Goal: Task Accomplishment & Management: Complete application form

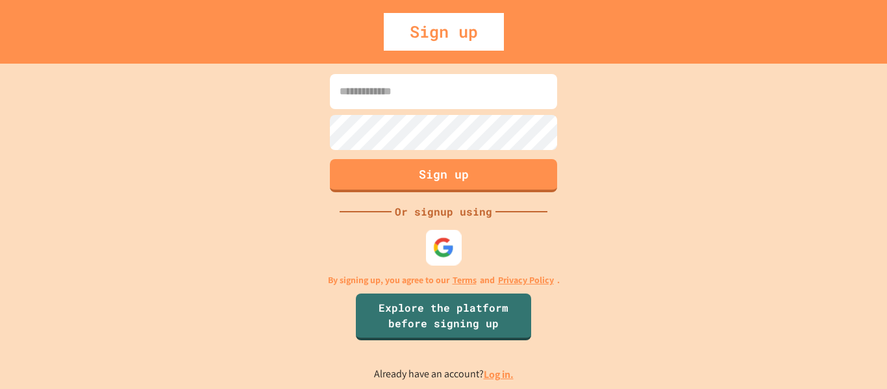
click at [445, 245] on img at bounding box center [443, 246] width 21 height 21
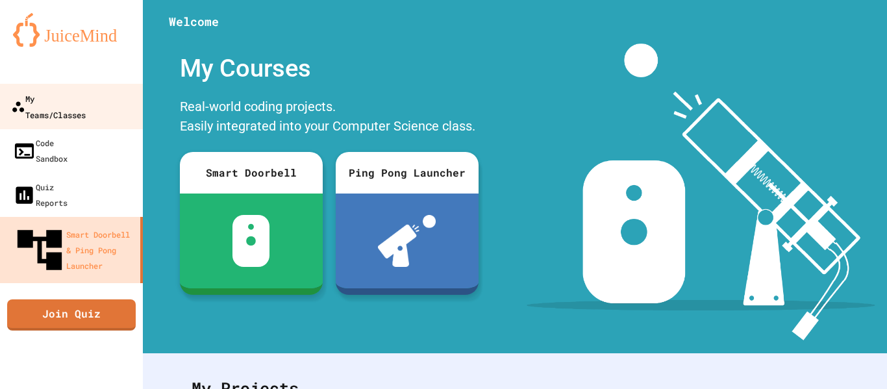
click at [77, 97] on div "My Teams/Classes" at bounding box center [48, 106] width 75 height 32
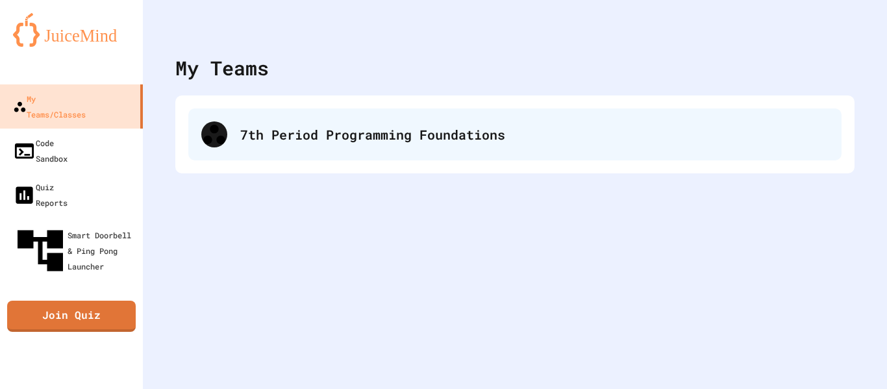
click at [300, 136] on div "7th Period Programming Foundations" at bounding box center [534, 134] width 588 height 19
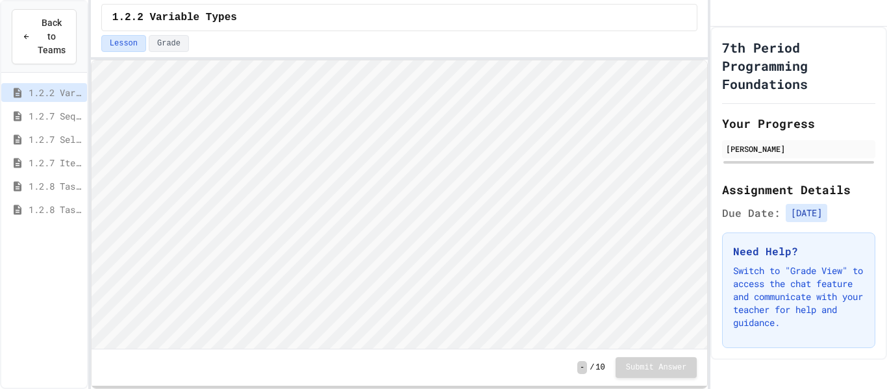
scroll to position [1, 0]
click at [64, 183] on span "1.2.8 Task 1" at bounding box center [55, 186] width 53 height 14
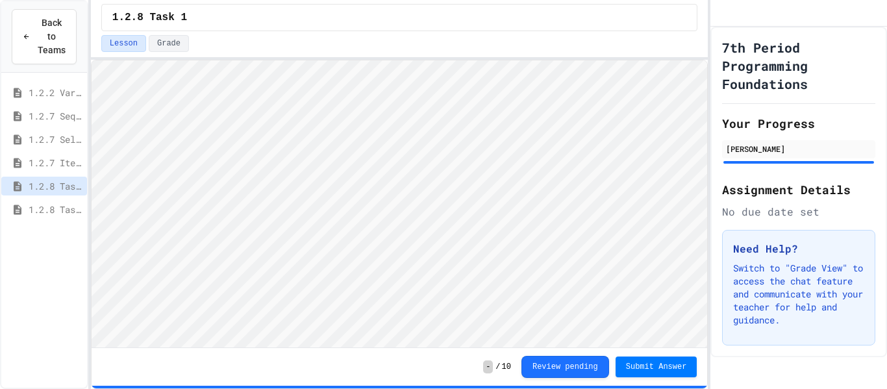
click at [60, 162] on span "1.2.7 Iteration" at bounding box center [55, 163] width 53 height 14
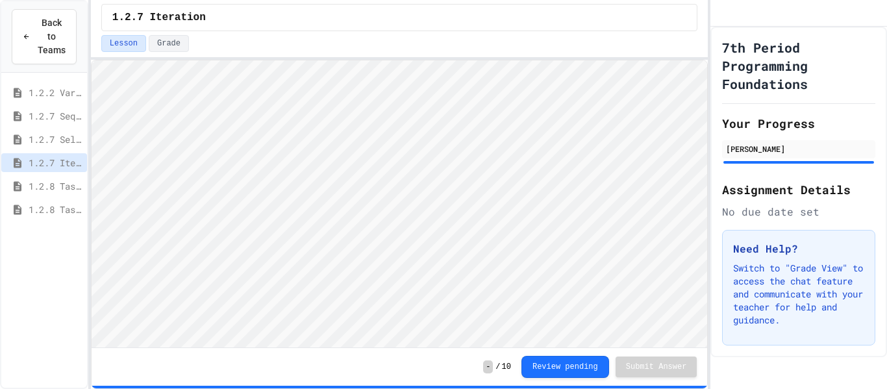
click at [64, 186] on span "1.2.8 Task 1" at bounding box center [55, 186] width 53 height 14
type textarea "***"
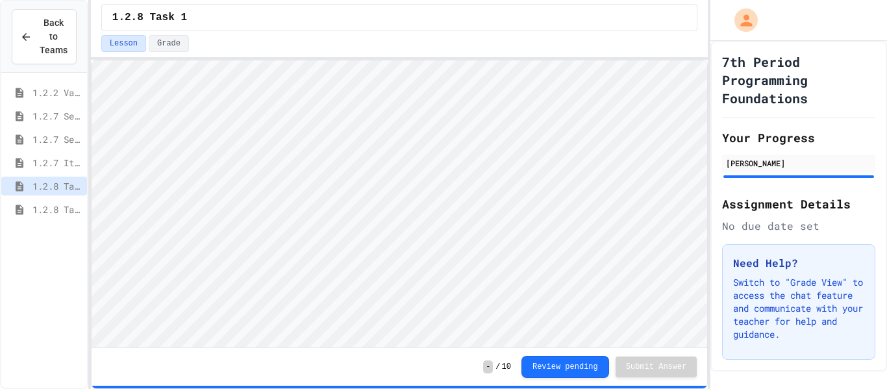
scroll to position [1, 0]
click at [67, 212] on span "1.2.8 Task 2" at bounding box center [56, 209] width 49 height 14
click at [59, 181] on span "1.2.8 Task 1" at bounding box center [56, 186] width 49 height 14
click at [60, 233] on span "1.3.1 Sequencing Patterns/Trends" at bounding box center [56, 233] width 49 height 14
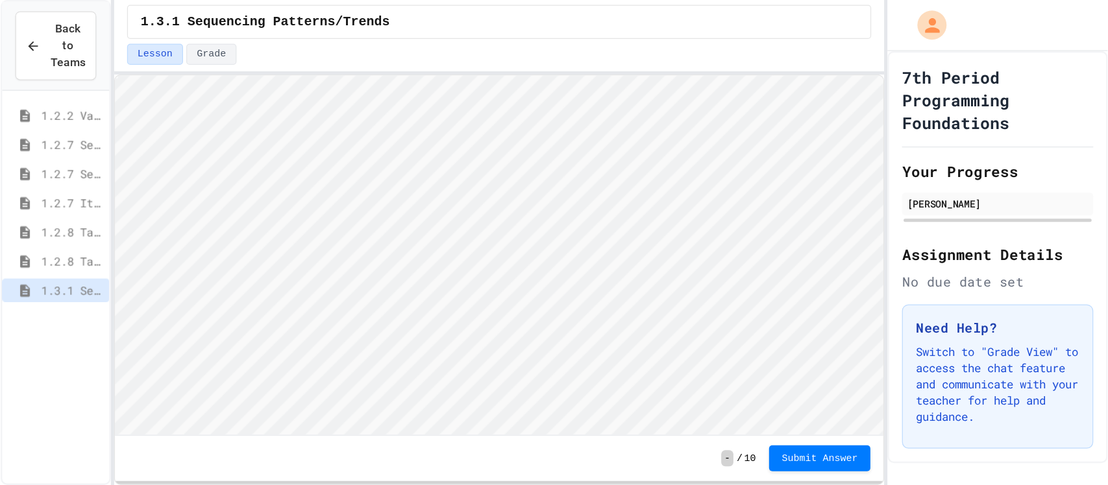
scroll to position [1, 0]
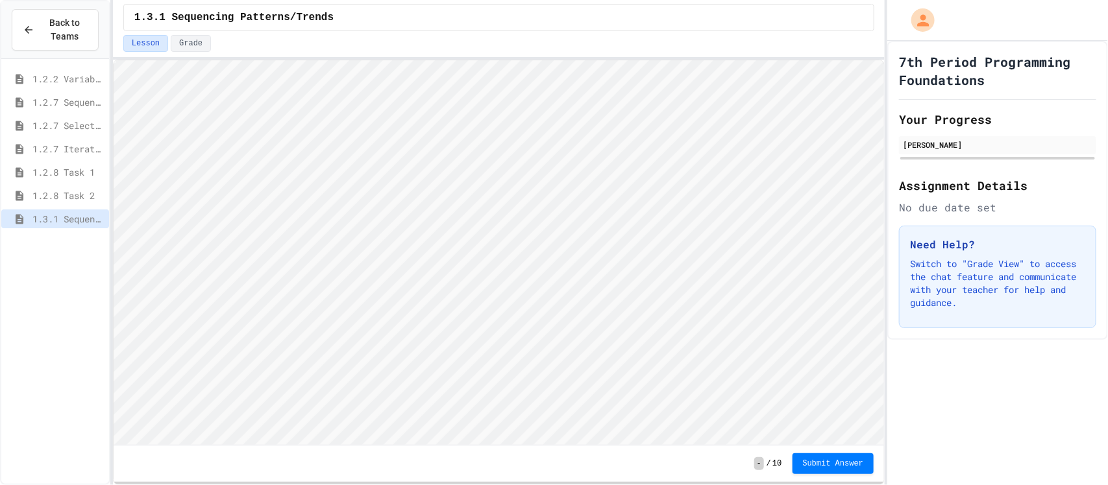
type textarea "****"
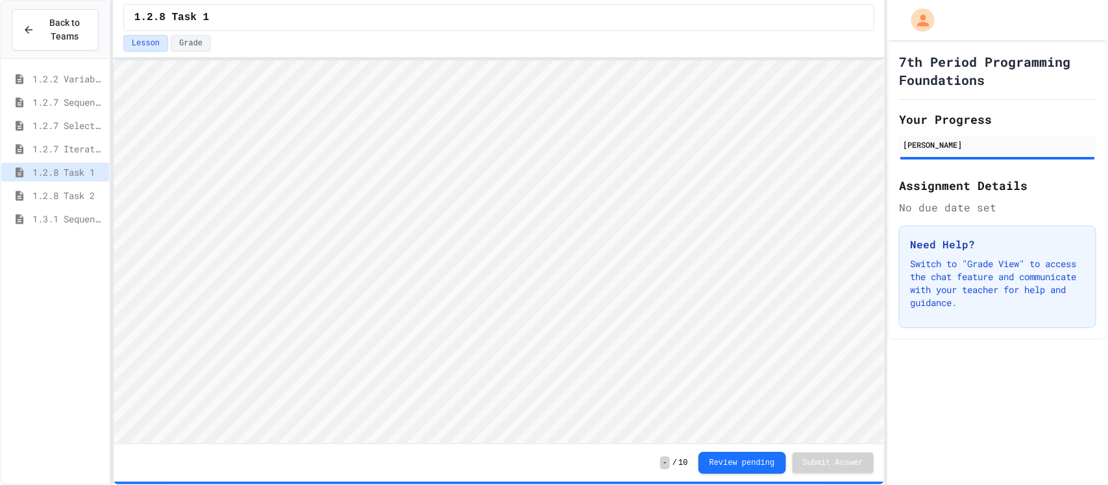
click at [76, 194] on span "1.2.8 Task 2" at bounding box center [67, 196] width 71 height 14
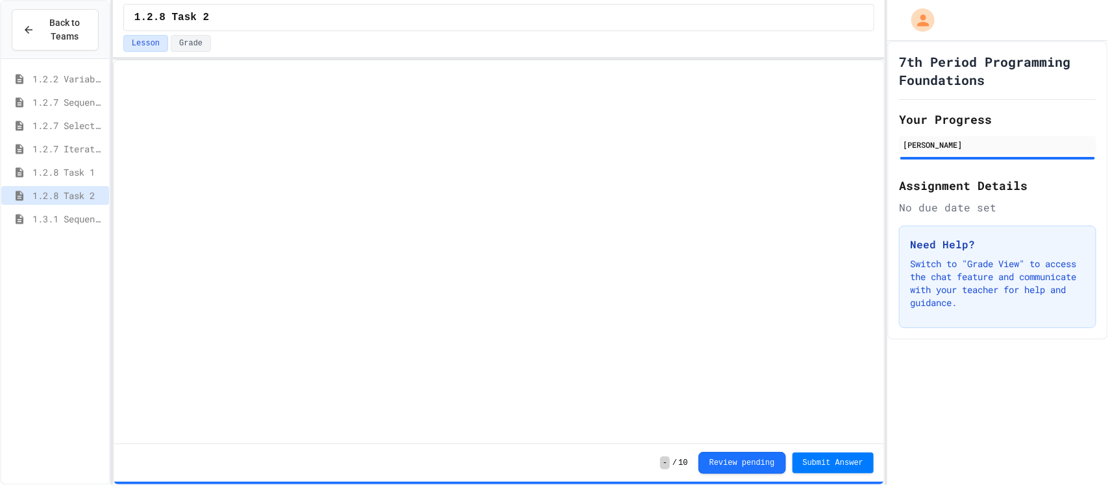
click at [81, 215] on span "1.3.1 Sequencing Patterns/Trends" at bounding box center [67, 219] width 71 height 14
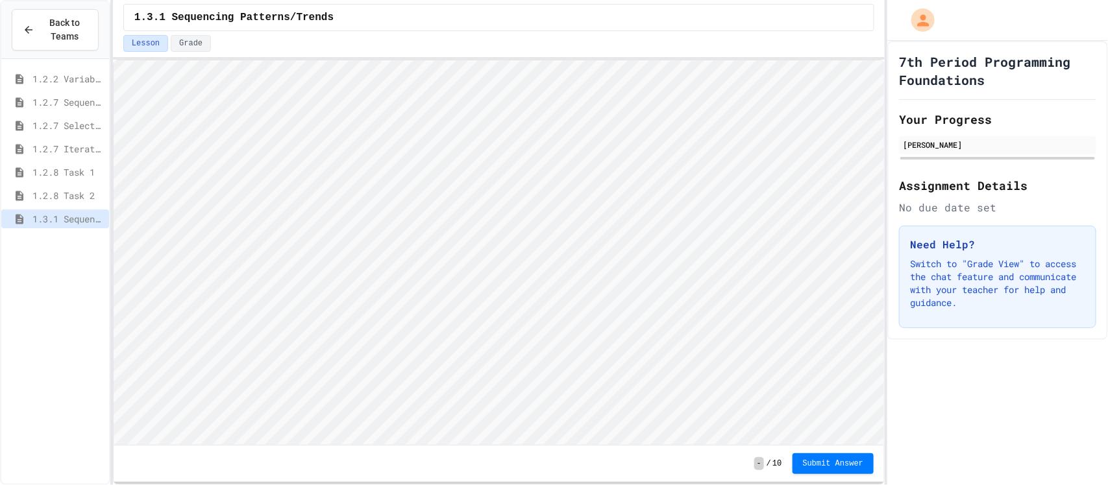
scroll to position [1, 0]
click at [849, 388] on span "Submit Answer" at bounding box center [833, 463] width 61 height 10
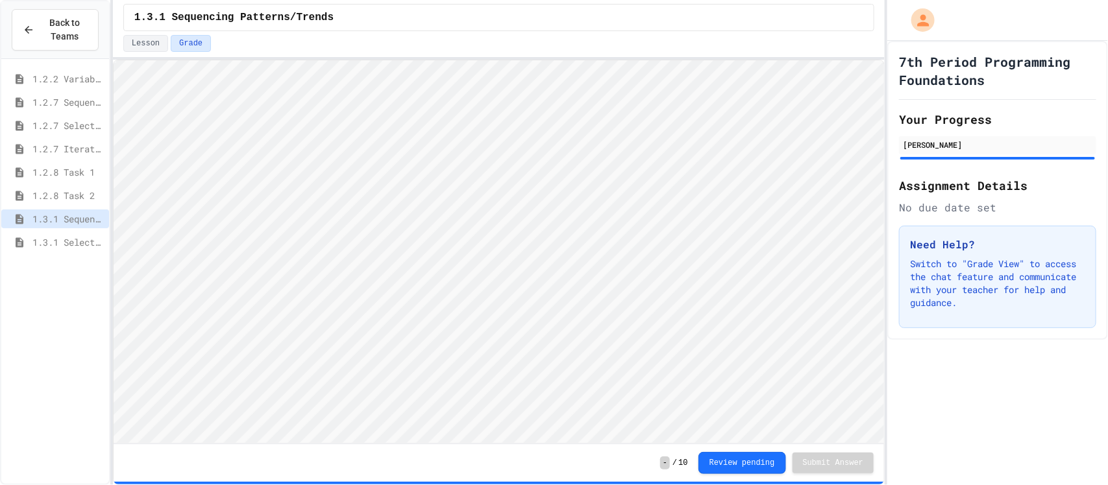
click at [70, 238] on span "1.3.1 Selection Patterns/Trends" at bounding box center [67, 243] width 71 height 14
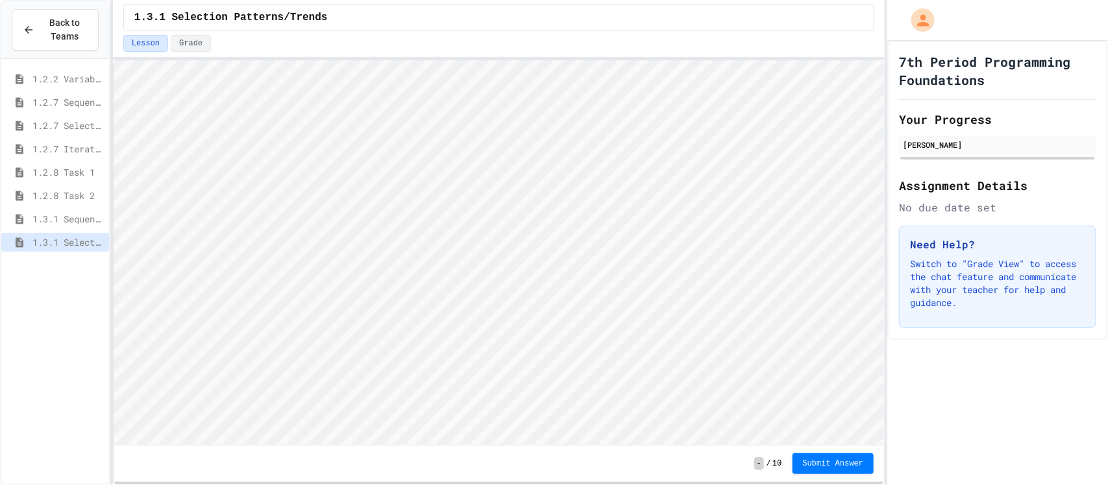
scroll to position [1, 0]
click at [74, 127] on span "1.2.7 Selection" at bounding box center [67, 126] width 71 height 14
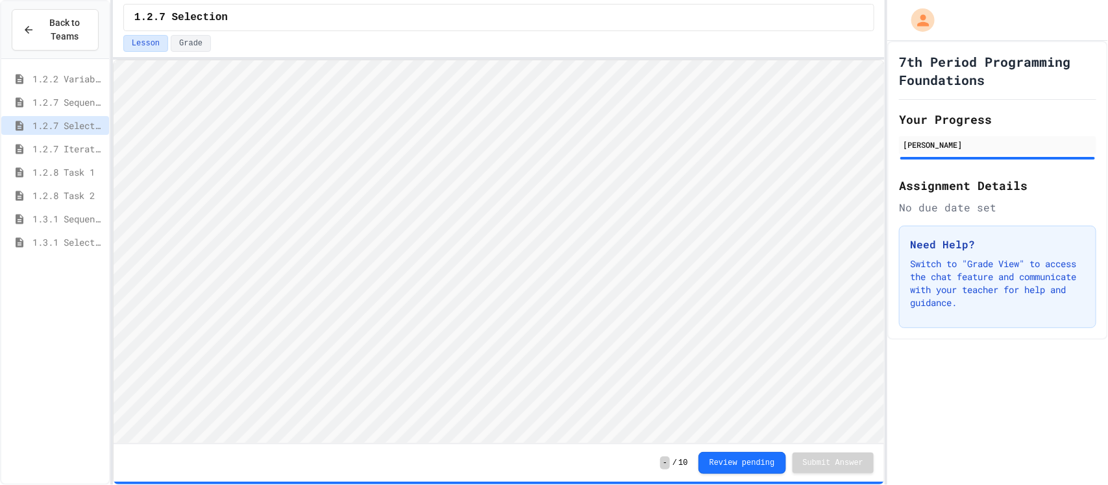
click at [78, 177] on span "1.2.8 Task 1" at bounding box center [67, 172] width 71 height 14
click at [82, 241] on span "1.3.1 Selection Patterns/Trends" at bounding box center [67, 243] width 71 height 14
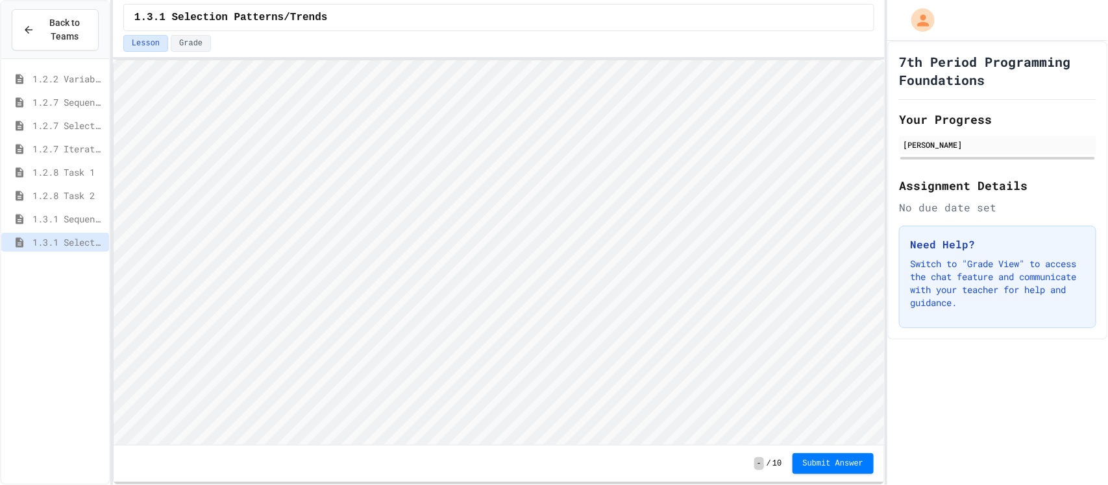
scroll to position [1, 0]
click at [46, 220] on span "1.3.1 Sequencing Patterns/Trends" at bounding box center [67, 219] width 71 height 14
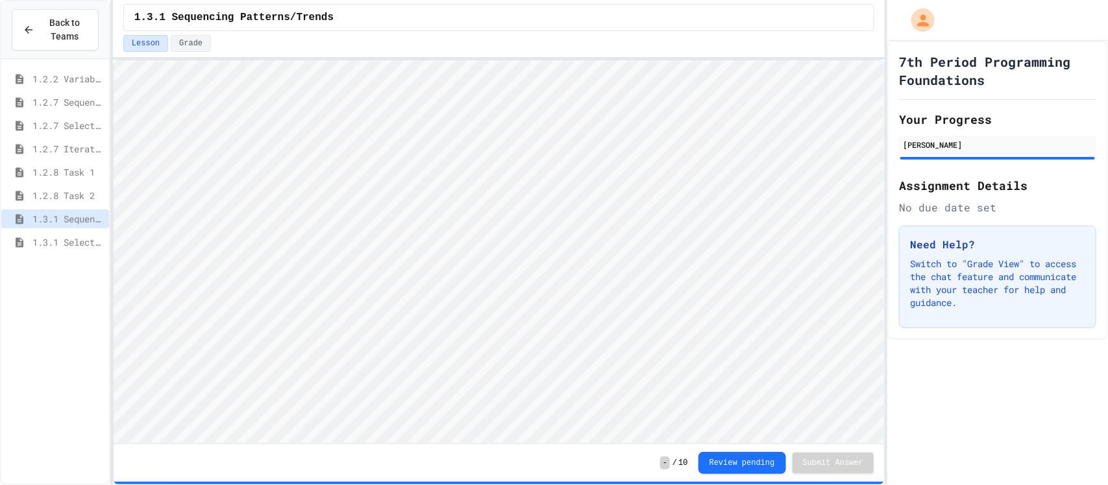
click at [55, 239] on span "1.3.1 Selection Patterns/Trends" at bounding box center [67, 243] width 71 height 14
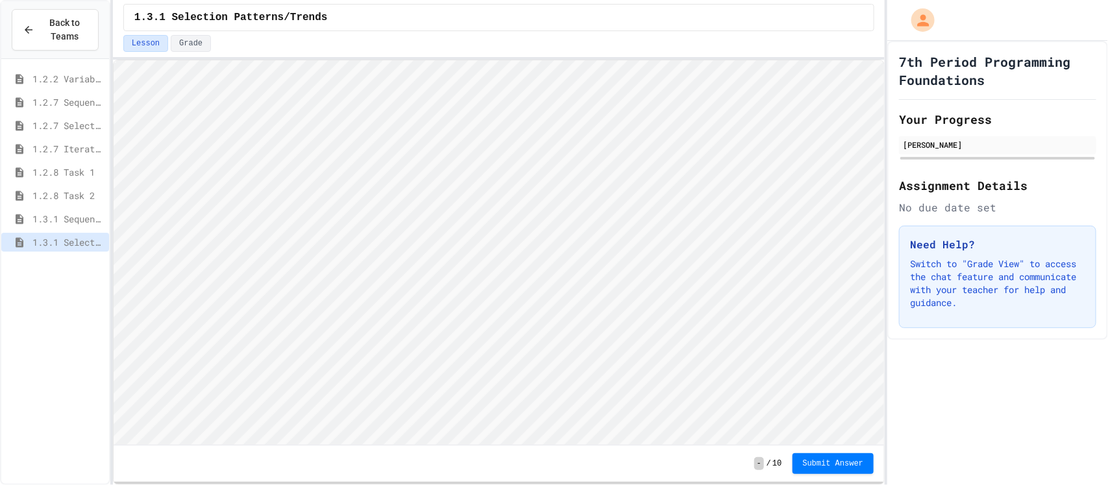
scroll to position [1, 0]
click at [823, 388] on span "Submit Answer" at bounding box center [833, 463] width 61 height 10
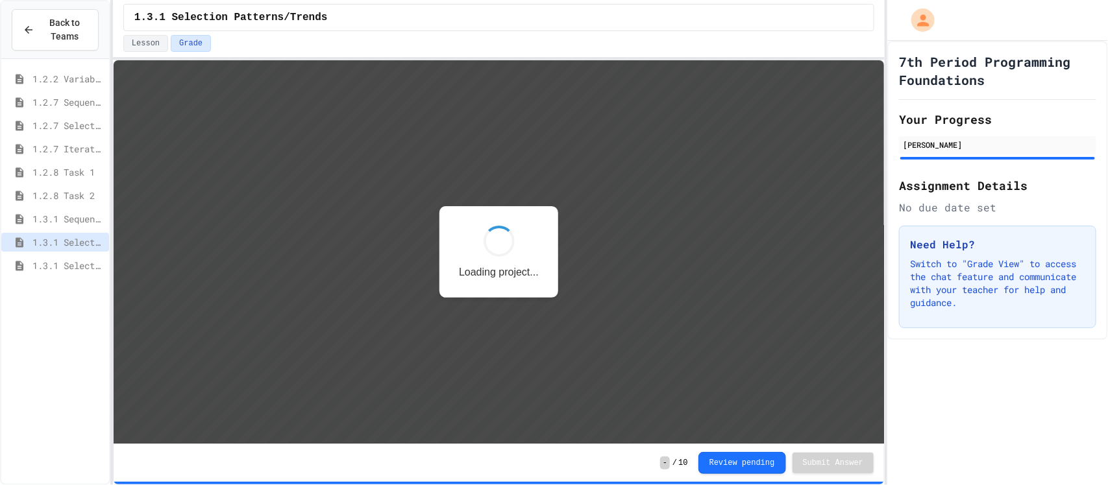
click at [73, 262] on span "1.3.1 Selection Patterns/Trends" at bounding box center [67, 266] width 71 height 14
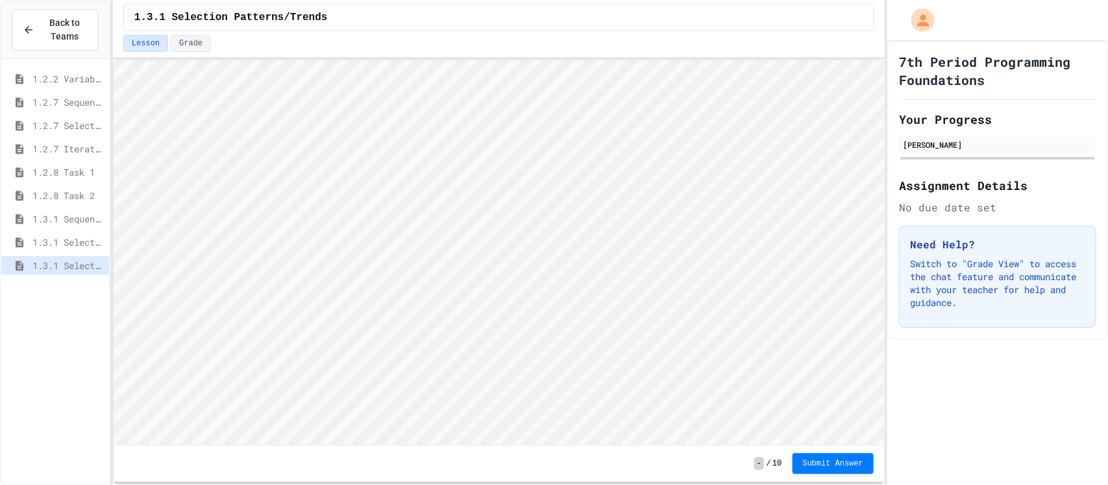
scroll to position [1, 0]
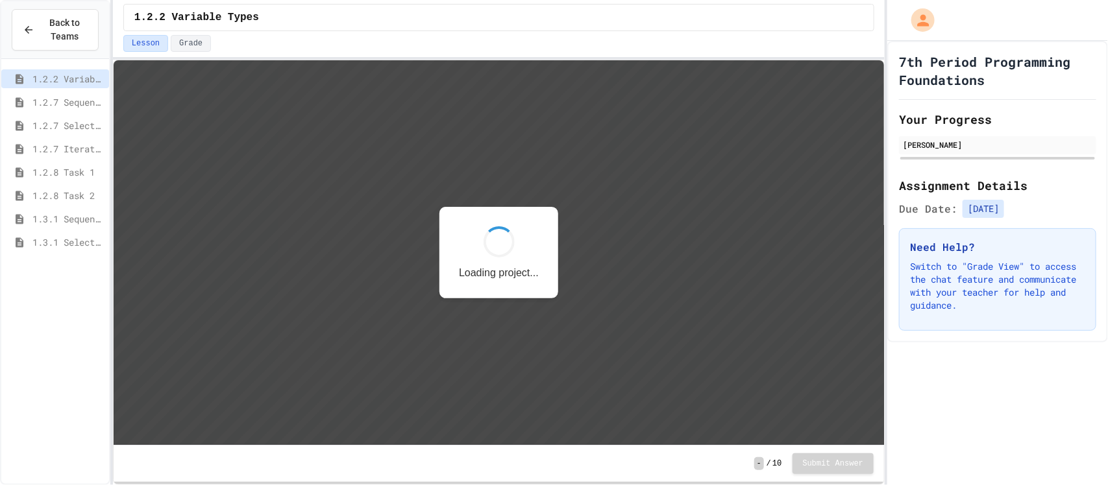
click at [47, 239] on span "1.3.1 Selection Patterns/Trends" at bounding box center [67, 243] width 71 height 14
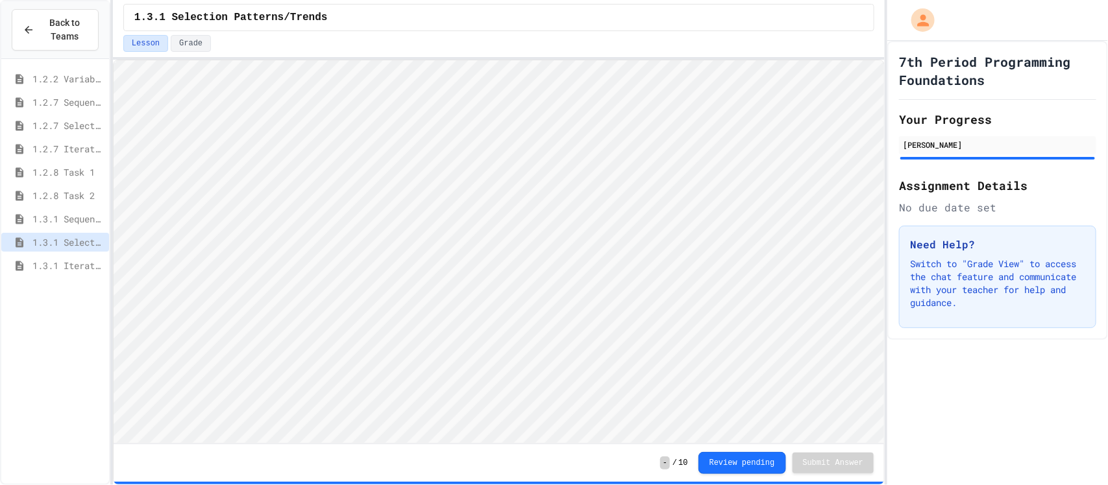
click at [42, 263] on span "1.3.1 Iteration Patterns/Trends" at bounding box center [67, 266] width 71 height 14
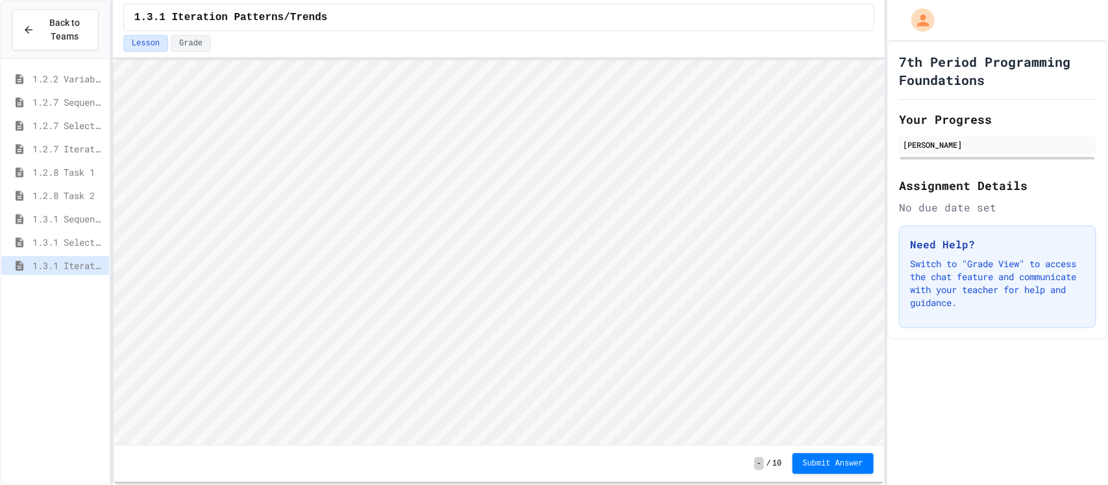
scroll to position [1, 0]
click at [838, 463] on span "Submit Answer" at bounding box center [833, 464] width 61 height 10
